Goal: Communication & Community: Share content

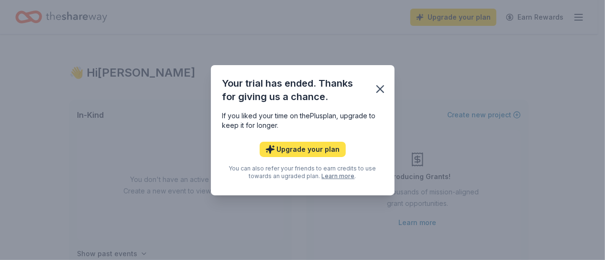
click at [327, 146] on button "Upgrade your plan" at bounding box center [303, 149] width 86 height 15
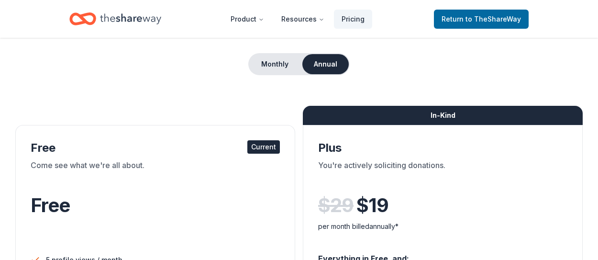
scroll to position [96, 0]
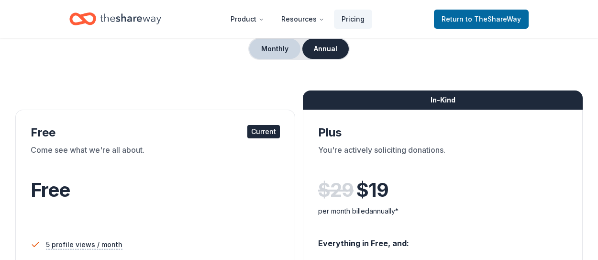
click at [274, 51] on button "Monthly" at bounding box center [274, 49] width 51 height 20
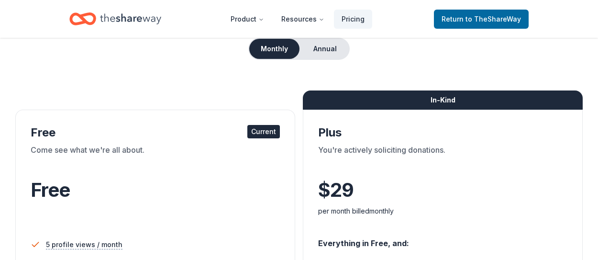
click at [260, 132] on div "Current" at bounding box center [263, 131] width 33 height 13
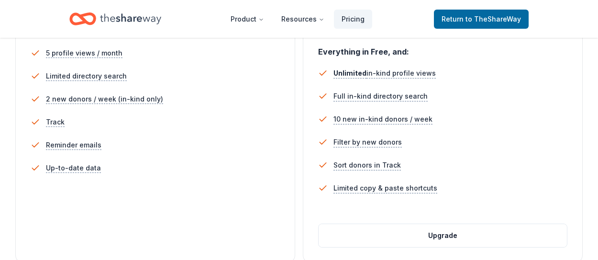
scroll to position [0, 0]
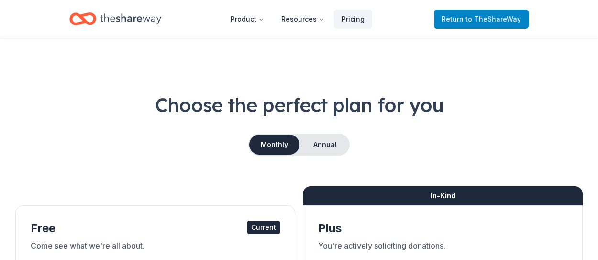
click at [480, 15] on span "to TheShareWay" at bounding box center [492, 19] width 55 height 8
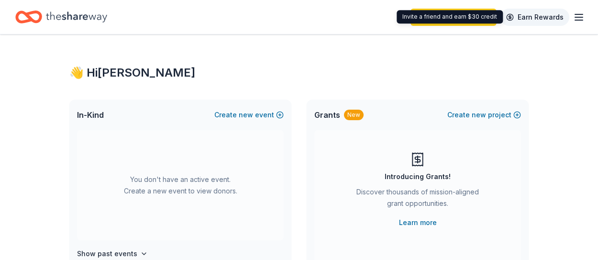
click at [516, 17] on link "Earn Rewards" at bounding box center [534, 17] width 69 height 17
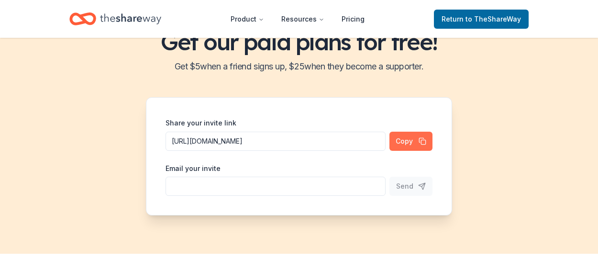
scroll to position [0, 76]
drag, startPoint x: 168, startPoint y: 141, endPoint x: 391, endPoint y: 141, distance: 222.3
click at [391, 141] on div "Share your invite link [URL][DOMAIN_NAME] Copy Email your invite Send" at bounding box center [299, 156] width 306 height 118
click at [412, 141] on button "Copy" at bounding box center [410, 140] width 43 height 19
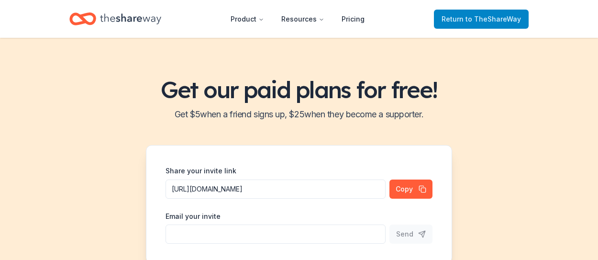
click at [497, 19] on span "to TheShareWay" at bounding box center [492, 19] width 55 height 8
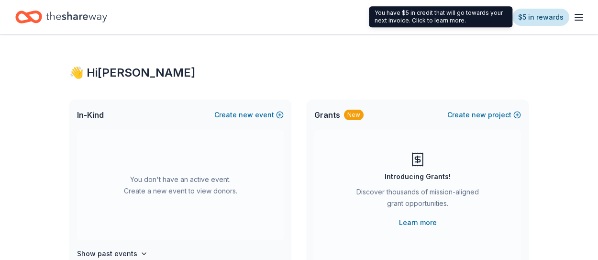
click at [541, 17] on link "$5 in rewards" at bounding box center [540, 17] width 57 height 17
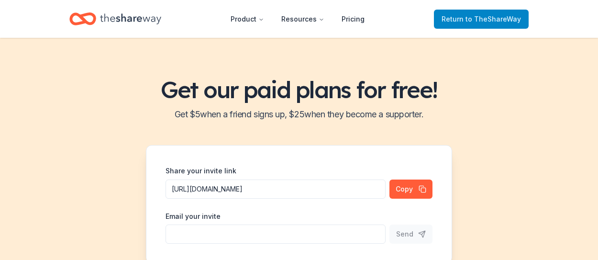
click at [472, 19] on span "to TheShareWay" at bounding box center [492, 19] width 55 height 8
